Goal: Task Accomplishment & Management: Manage account settings

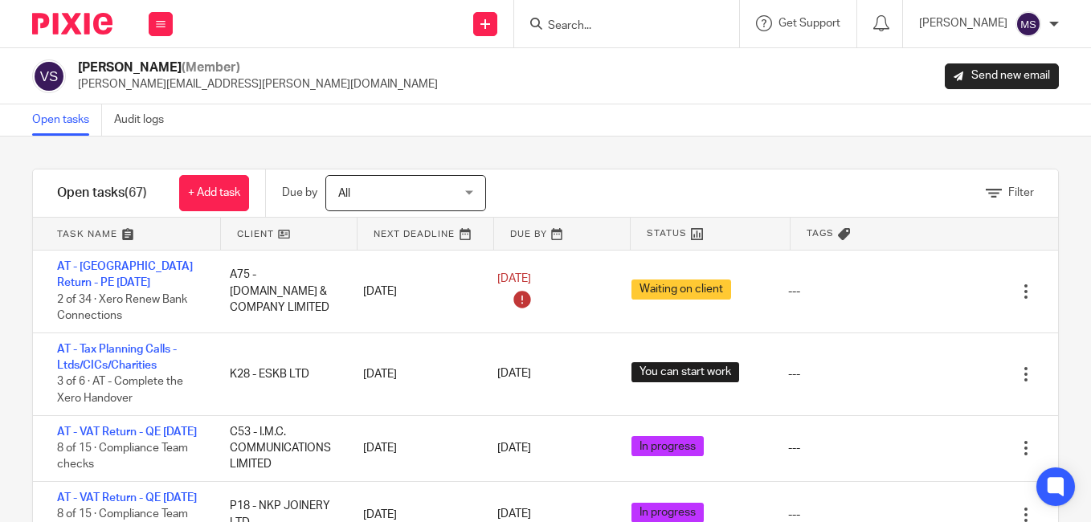
scroll to position [1366, 0]
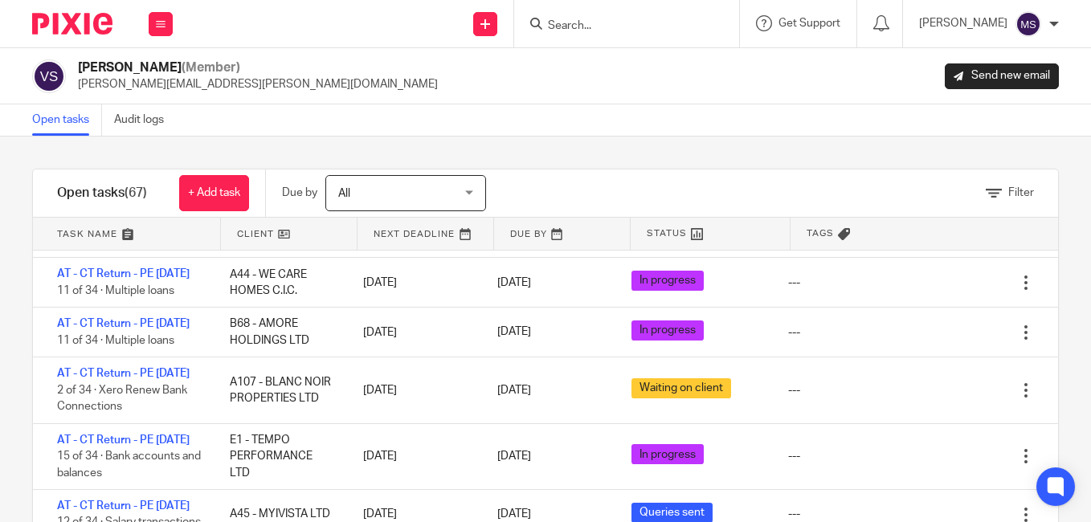
click at [59, 124] on link "Open tasks" at bounding box center [67, 119] width 70 height 31
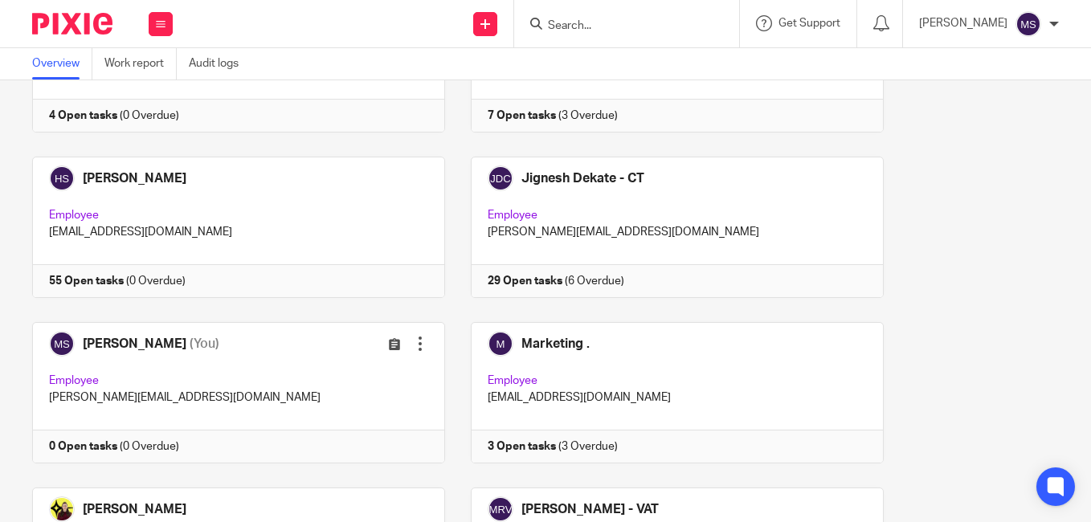
scroll to position [1044, 0]
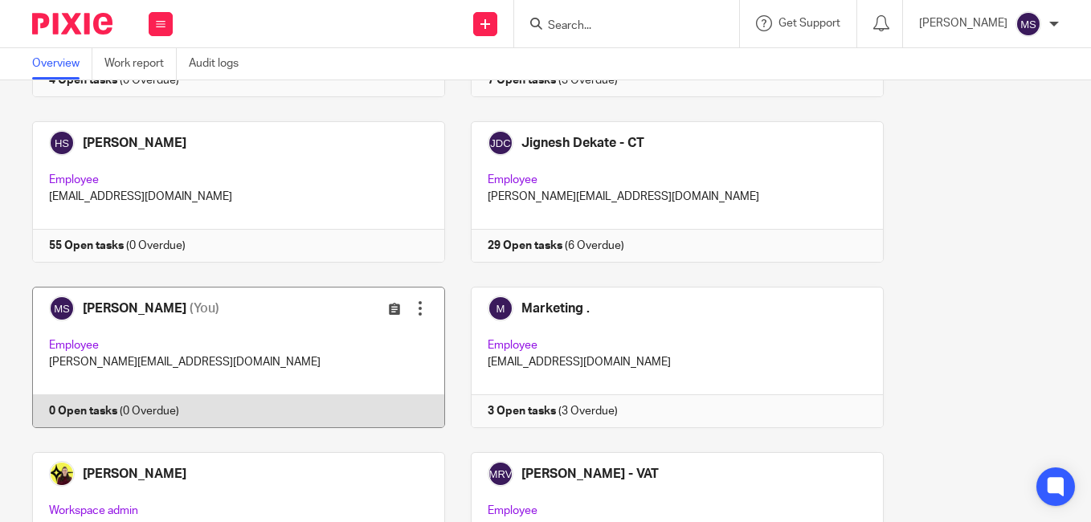
click at [412, 308] on div at bounding box center [420, 308] width 16 height 16
click at [388, 306] on icon at bounding box center [394, 309] width 12 height 12
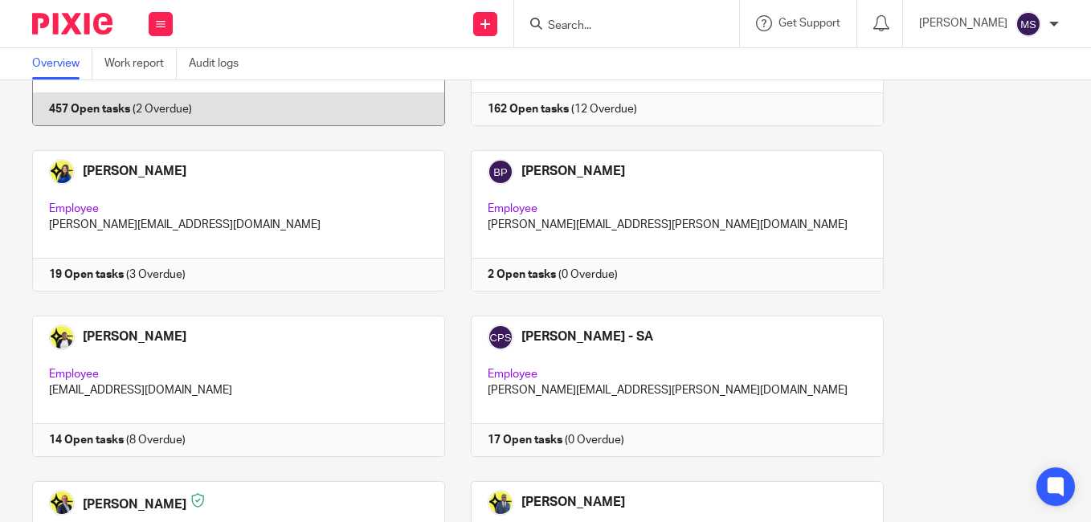
scroll to position [161, 0]
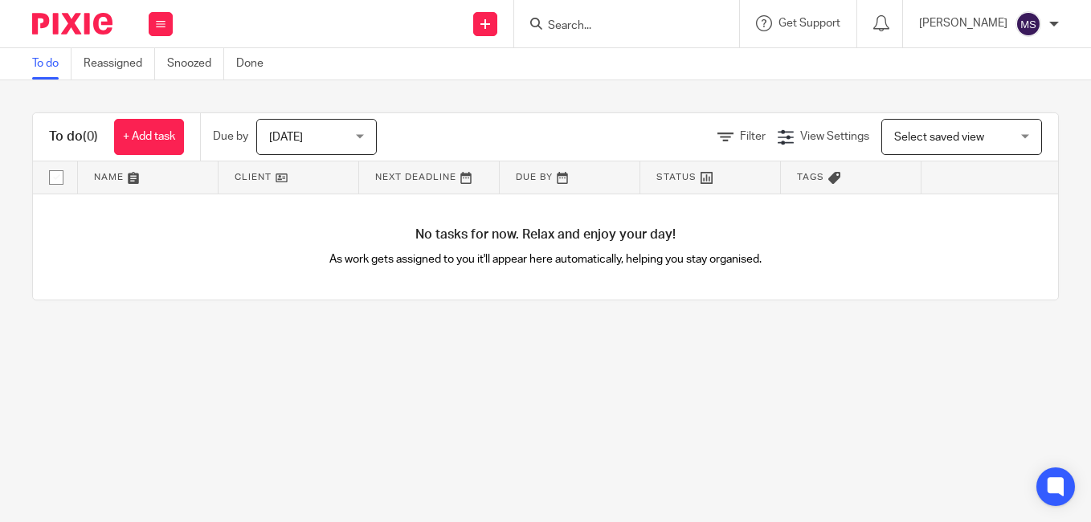
click at [357, 138] on div "[DATE] [DATE]" at bounding box center [316, 137] width 120 height 36
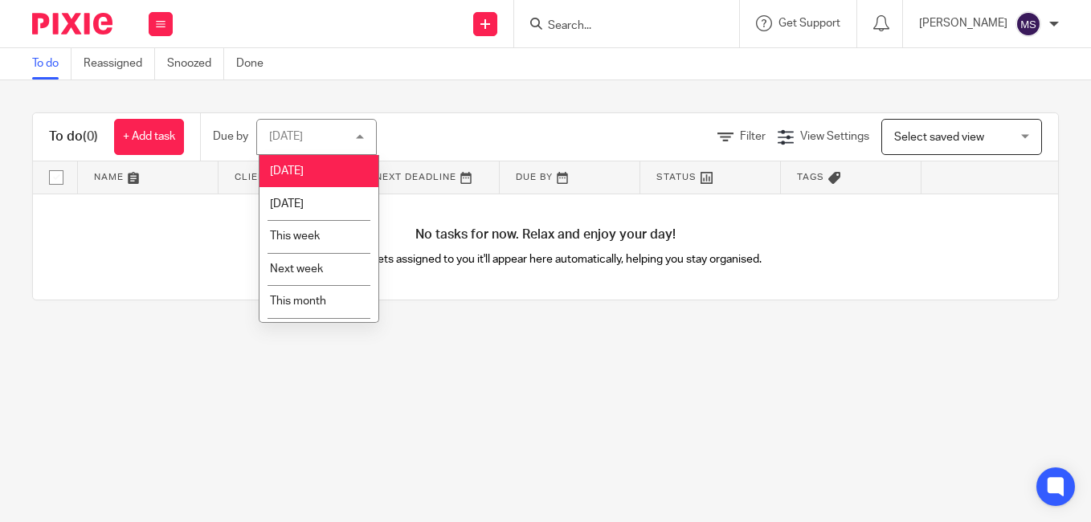
click at [357, 138] on div "[DATE] [DATE]" at bounding box center [316, 137] width 120 height 36
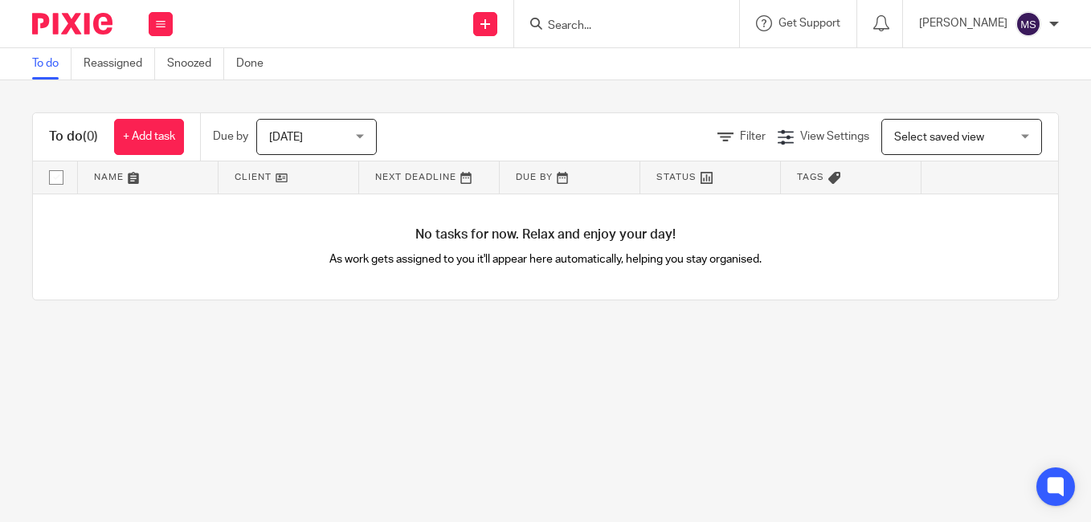
click at [361, 135] on div "[DATE] [DATE]" at bounding box center [316, 137] width 120 height 36
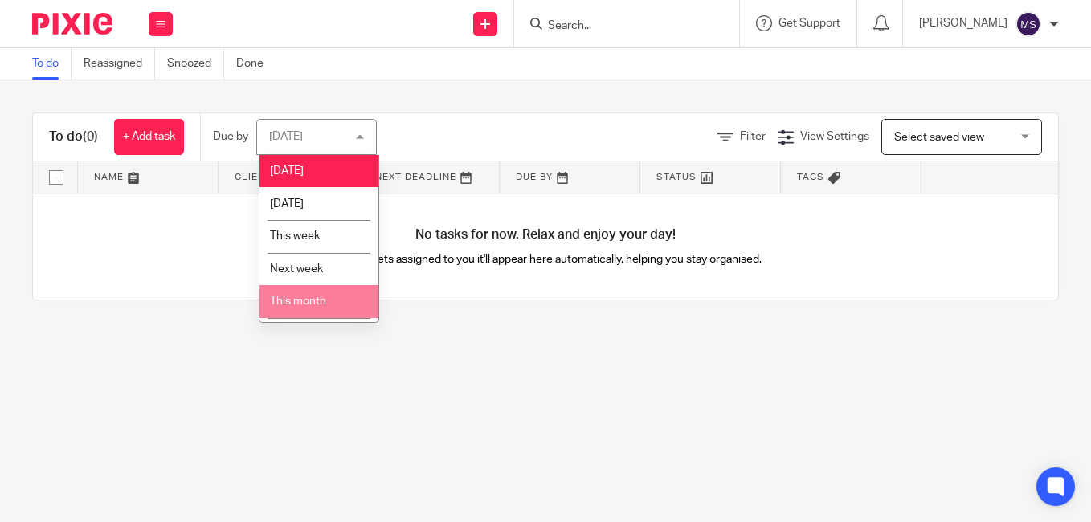
click at [337, 302] on li "This month" at bounding box center [318, 301] width 119 height 33
